Goal: Check status: Check status

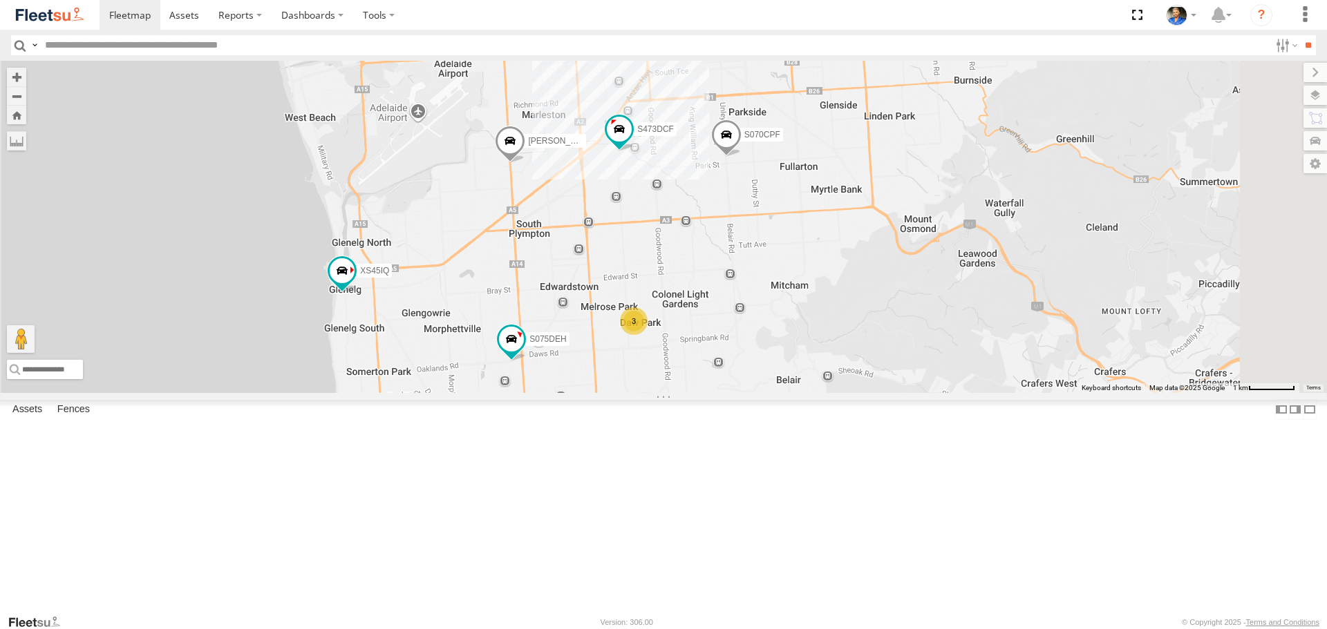
drag, startPoint x: 770, startPoint y: 234, endPoint x: 751, endPoint y: 341, distance: 108.7
click at [752, 340] on div "S145DFJ S343CTS S952BBS DD067S MERC S521CSO XS45IQ S035CYD [PERSON_NAME] 3 S075…" at bounding box center [663, 227] width 1327 height 332
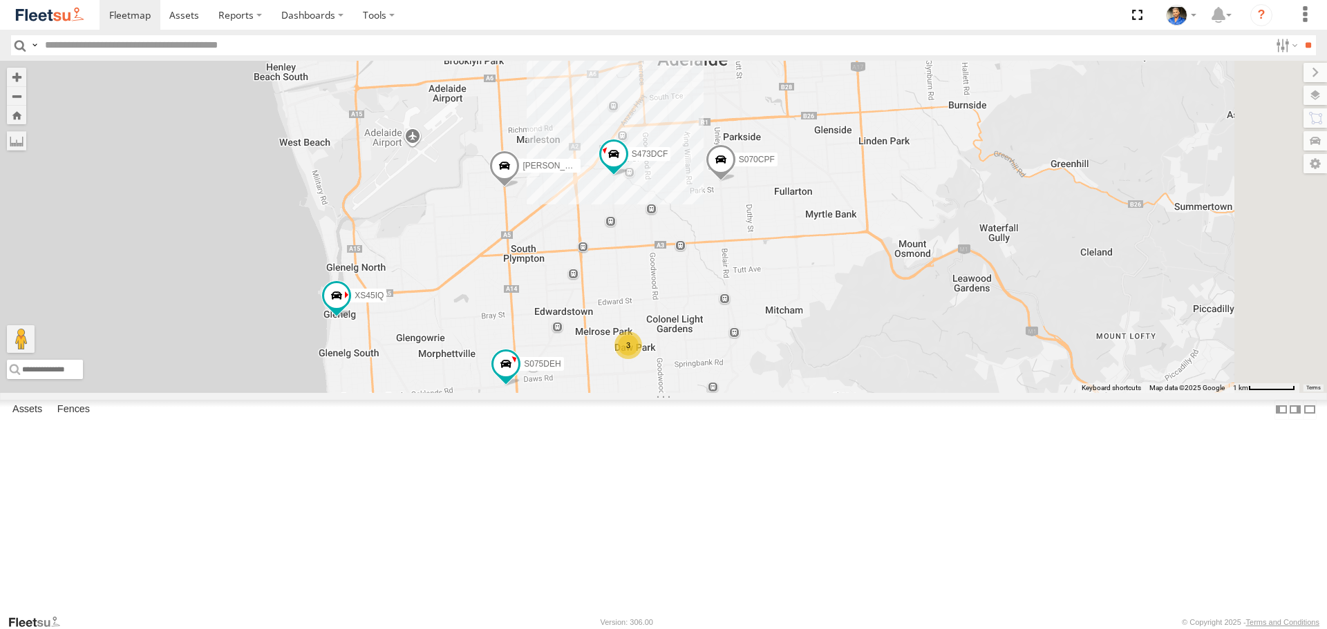
click at [741, 267] on div "S145DFJ S343CTS S952BBS DD067S MERC S521CSO XS45IQ S035CYD [PERSON_NAME] 3 S075…" at bounding box center [663, 227] width 1327 height 332
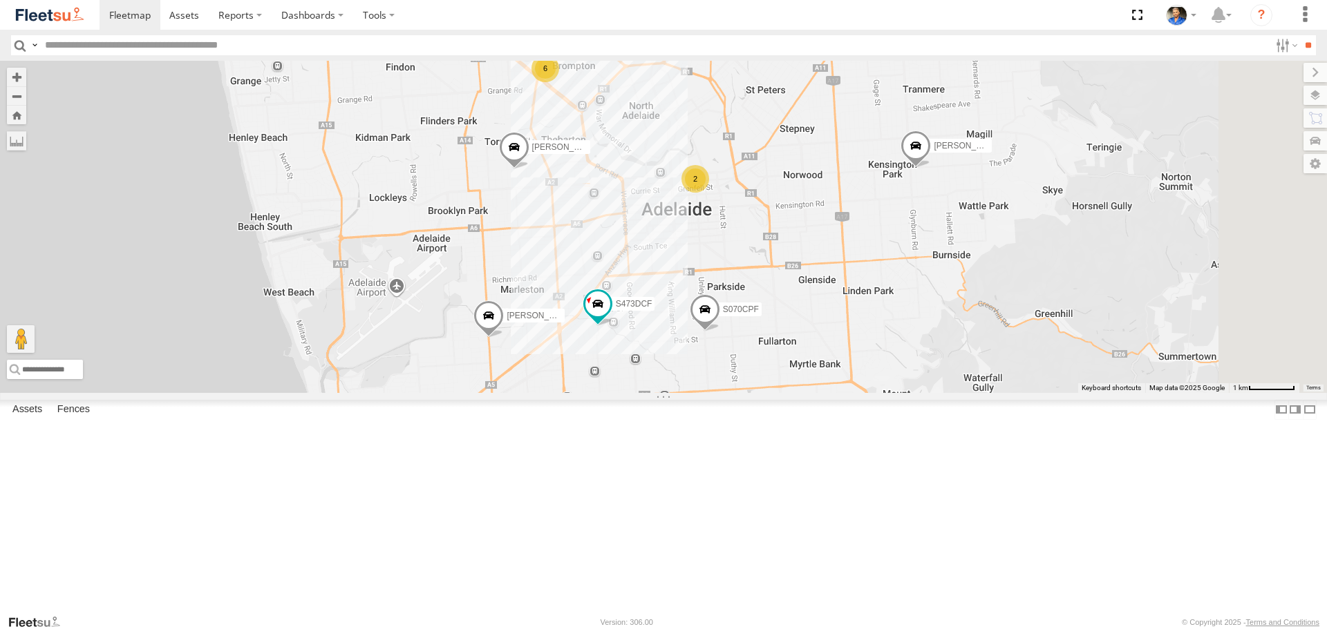
click at [559, 82] on div "6" at bounding box center [545, 69] width 28 height 28
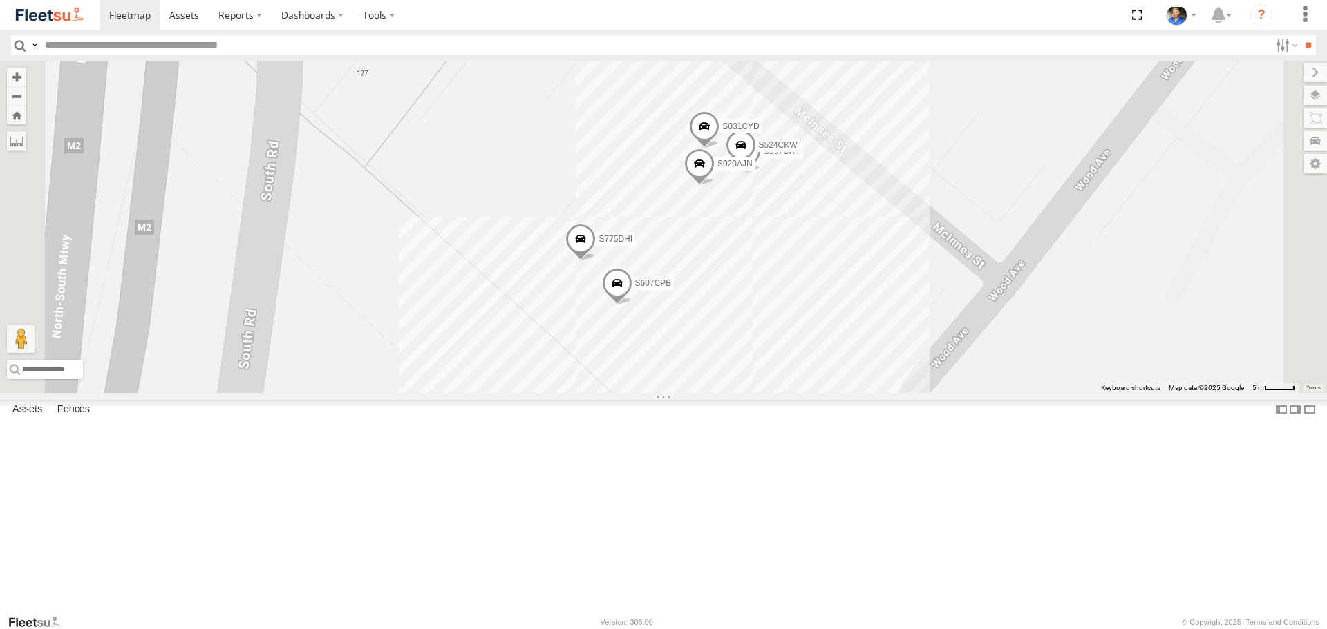
click at [756, 167] on span at bounding box center [740, 148] width 30 height 37
click at [1146, 271] on div "S145DFJ S343CTS S952BBS DD067S MERC S521CSO XS45IQ S035CYD [PERSON_NAME] S075DE…" at bounding box center [663, 227] width 1327 height 332
click at [56, 19] on img at bounding box center [50, 15] width 72 height 19
